Goal: Task Accomplishment & Management: Use online tool/utility

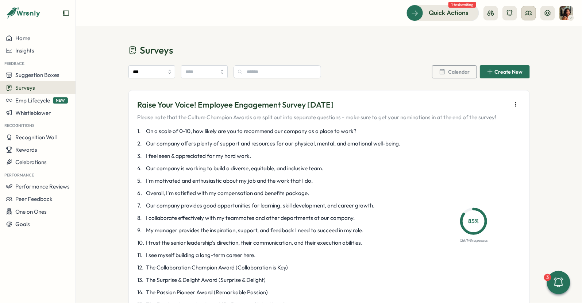
click at [528, 11] on circle at bounding box center [527, 12] width 3 height 3
click at [527, 32] on div "Org Members" at bounding box center [529, 36] width 46 height 8
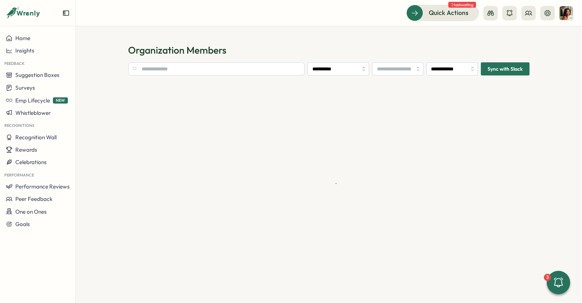
type input "**********"
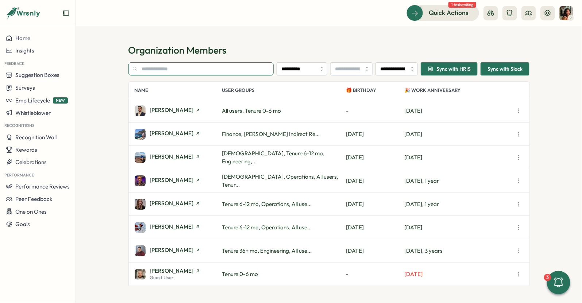
click at [156, 73] on input "text" at bounding box center [201, 68] width 146 height 13
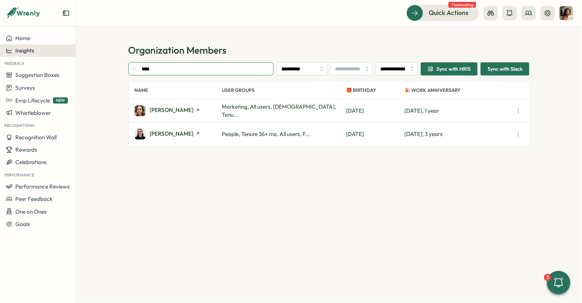
type input "****"
click at [44, 50] on div "Insights" at bounding box center [38, 50] width 64 height 7
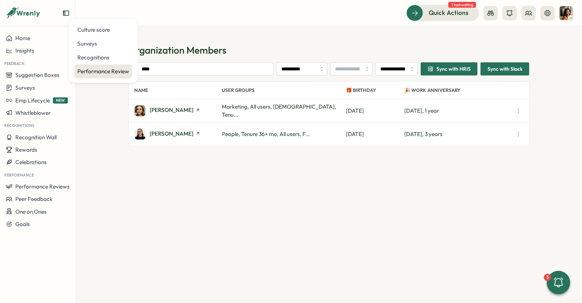
click at [109, 68] on div "Performance Review" at bounding box center [103, 71] width 52 height 8
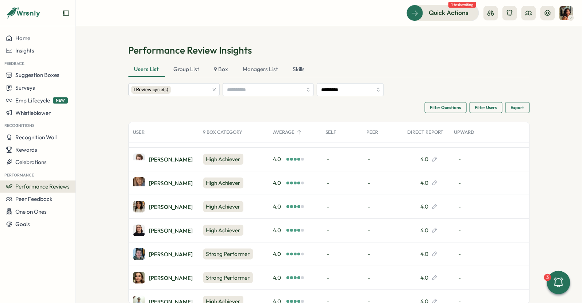
scroll to position [357, 0]
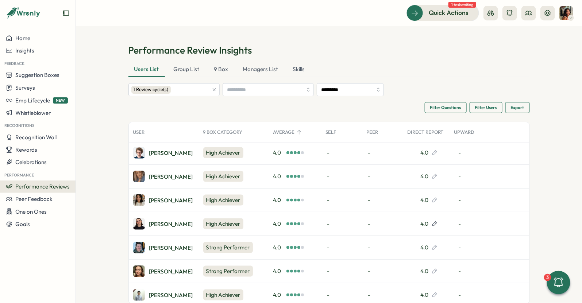
click at [431, 221] on icon at bounding box center [434, 224] width 6 height 6
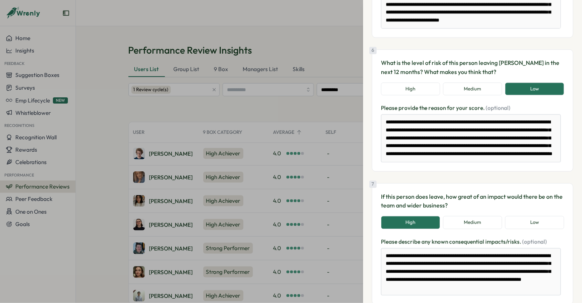
scroll to position [598, 0]
click at [464, 216] on button "Medium" at bounding box center [472, 222] width 59 height 13
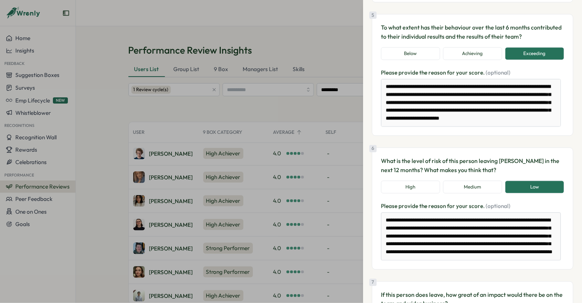
scroll to position [634, 0]
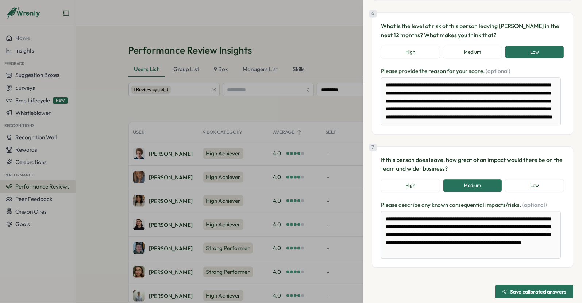
click at [532, 289] on span "Save calibrated answers" at bounding box center [538, 291] width 56 height 5
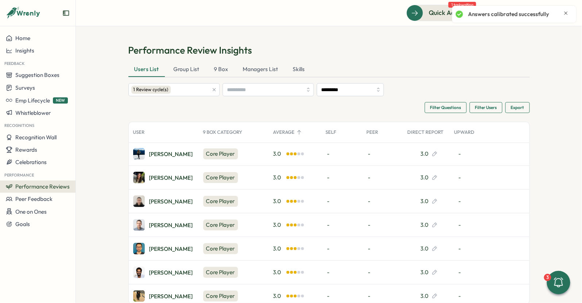
scroll to position [1091, 0]
click at [432, 175] on icon at bounding box center [434, 178] width 6 height 6
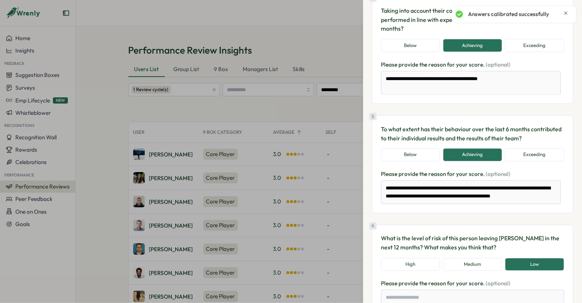
scroll to position [538, 0]
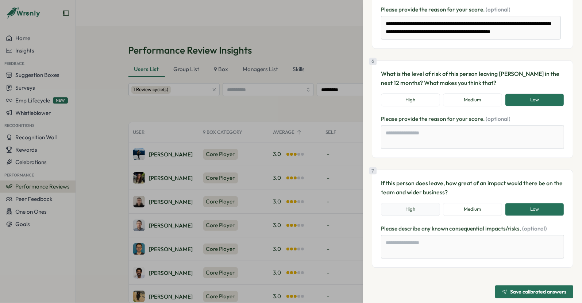
click at [423, 203] on button "High" at bounding box center [410, 209] width 59 height 13
type textarea "*"
click at [518, 286] on span "Save calibrated answers" at bounding box center [534, 292] width 64 height 12
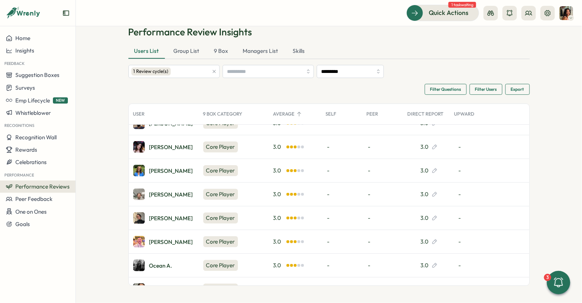
scroll to position [2157, 0]
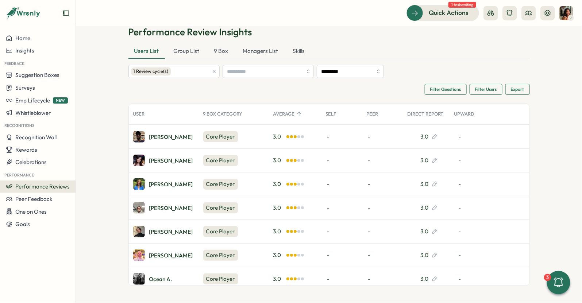
click at [516, 88] on span "Export" at bounding box center [517, 89] width 13 height 10
click at [483, 93] on div "Export All Data" at bounding box center [476, 96] width 38 height 6
click at [171, 70] on div "1 Review cycle(s)" at bounding box center [169, 71] width 77 height 12
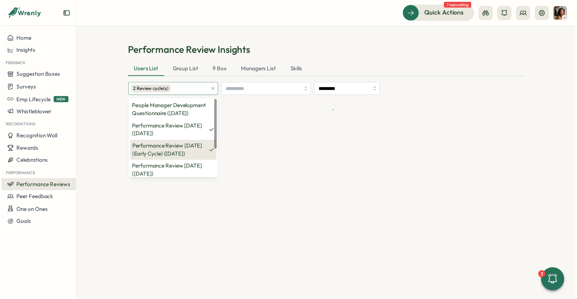
scroll to position [0, 0]
click at [181, 136] on div "People Manager Development Questionnaire ([DATE]) Performance Review [DATE] ([D…" at bounding box center [174, 161] width 90 height 125
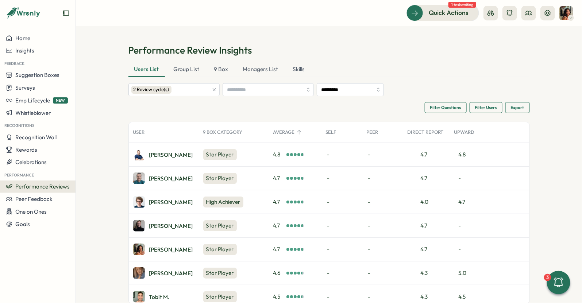
click at [344, 52] on h1 "Performance Review Insights" at bounding box center [328, 50] width 401 height 13
click at [514, 111] on span "Export" at bounding box center [517, 107] width 13 height 10
click at [469, 116] on div "Export All Data" at bounding box center [476, 114] width 38 height 6
